Goal: Information Seeking & Learning: Learn about a topic

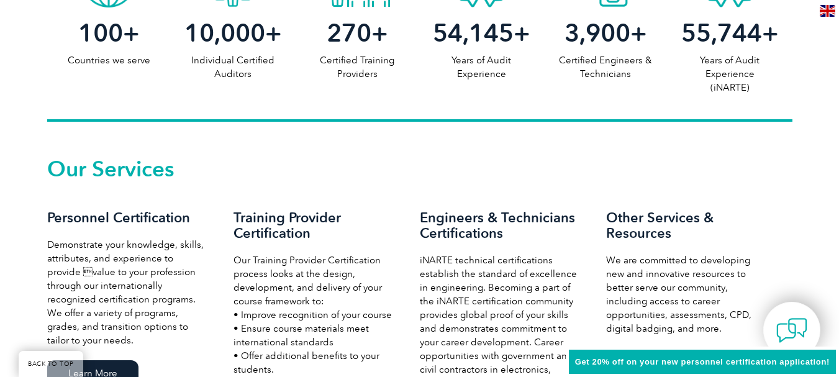
scroll to position [628, 0]
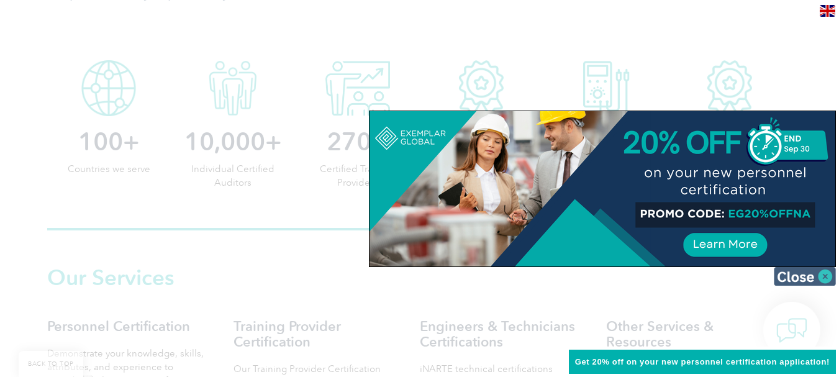
click at [831, 278] on img at bounding box center [805, 276] width 62 height 19
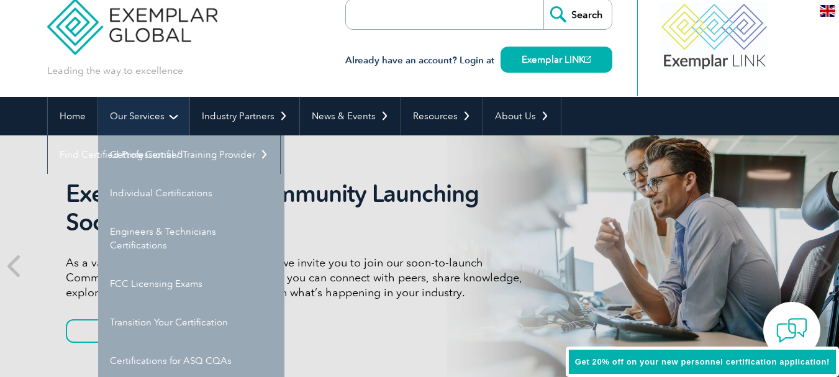
scroll to position [78, 0]
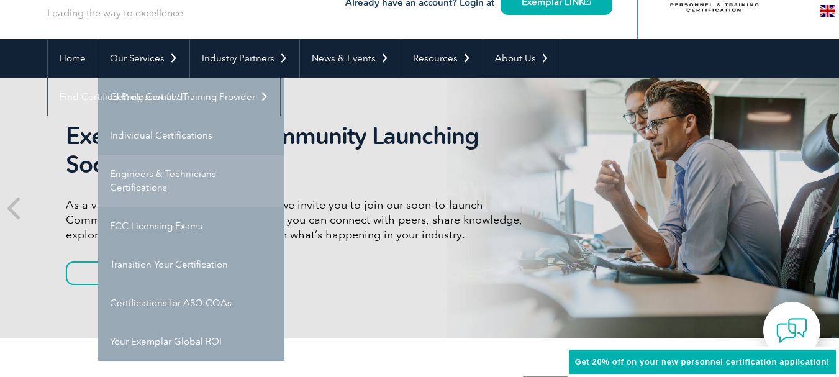
click at [164, 178] on link "Engineers & Technicians Certifications" at bounding box center [191, 181] width 186 height 52
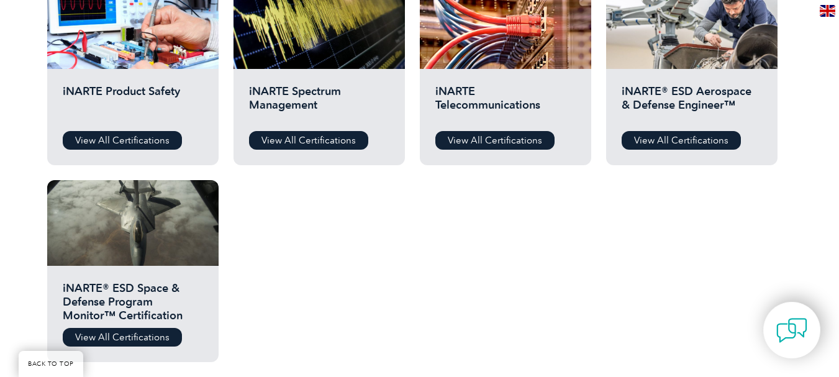
scroll to position [683, 0]
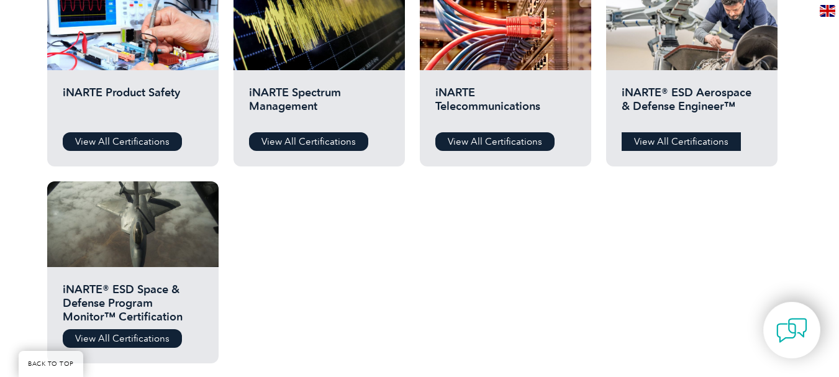
click at [661, 142] on link "View All Certifications" at bounding box center [681, 141] width 119 height 19
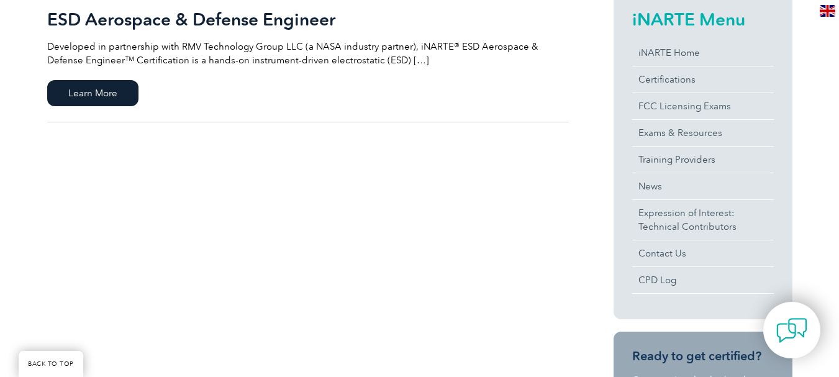
scroll to position [248, 0]
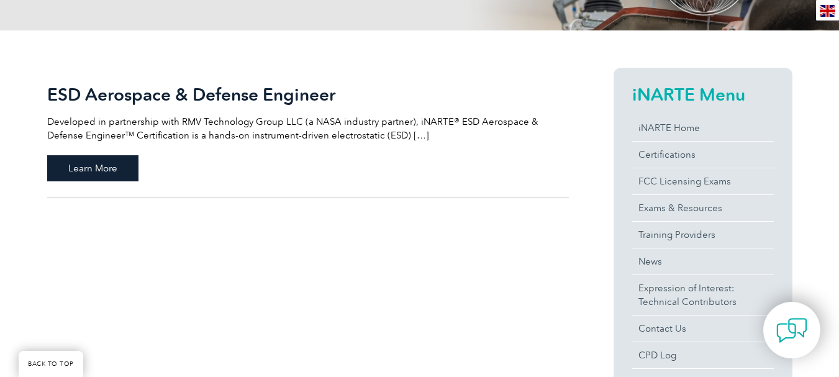
click at [93, 164] on span "Learn More" at bounding box center [92, 168] width 91 height 26
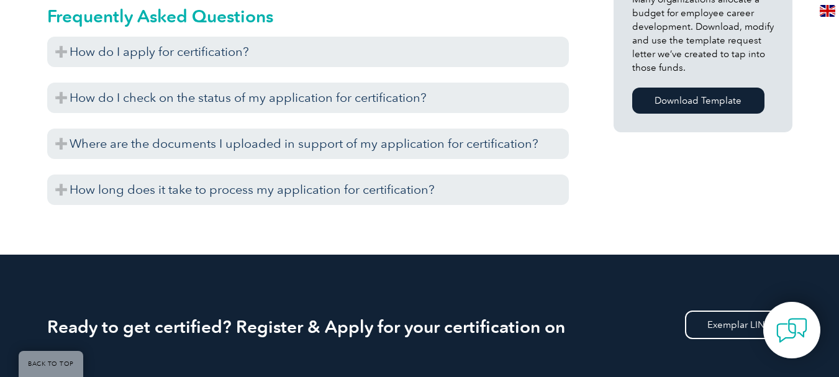
scroll to position [963, 0]
